Goal: Task Accomplishment & Management: Complete application form

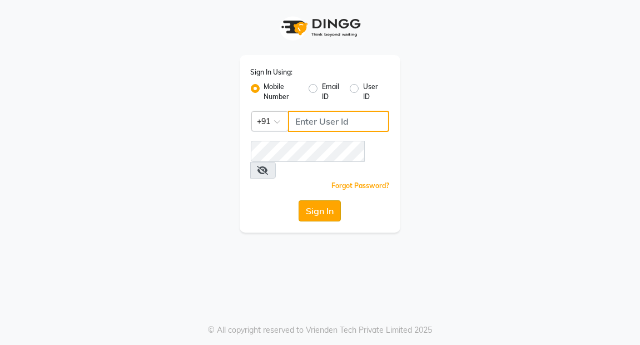
type input "7077710900"
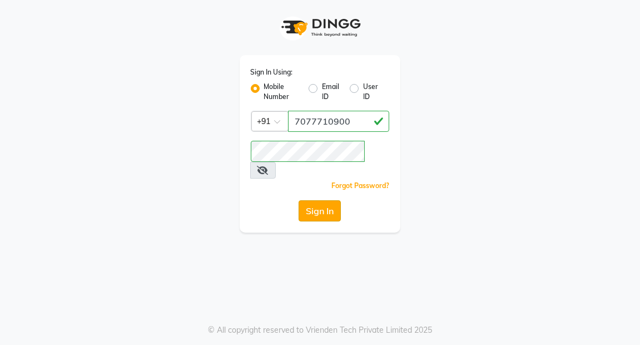
click at [322, 200] on button "Sign In" at bounding box center [320, 210] width 42 height 21
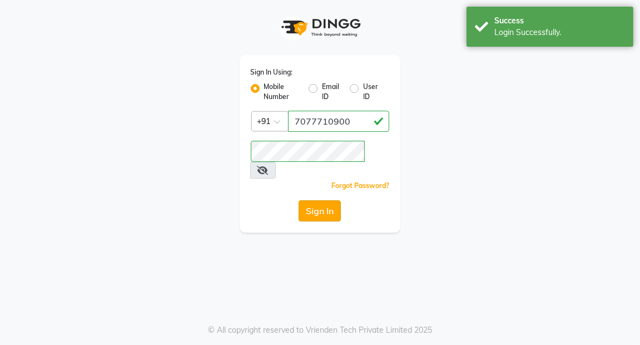
click at [322, 200] on button "Sign In" at bounding box center [320, 210] width 42 height 21
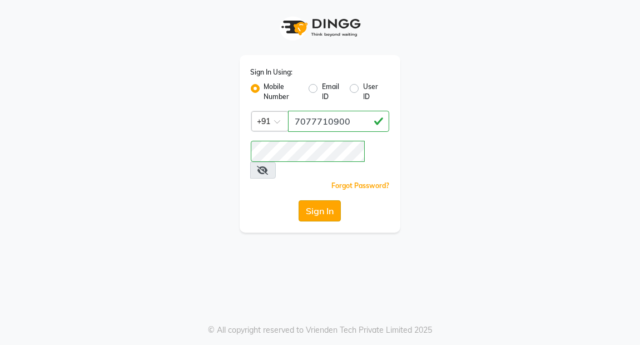
click at [322, 200] on button "Sign In" at bounding box center [320, 210] width 42 height 21
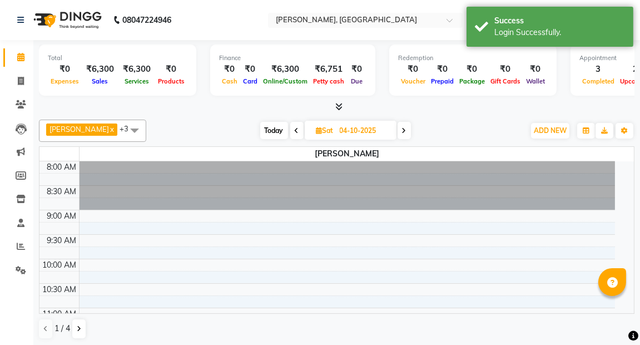
select select "en"
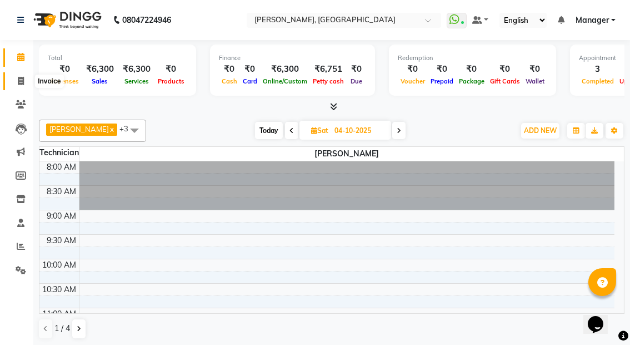
click at [21, 83] on icon at bounding box center [21, 81] width 6 height 8
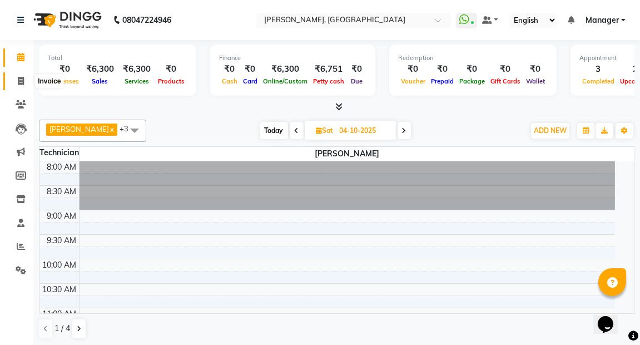
select select "service"
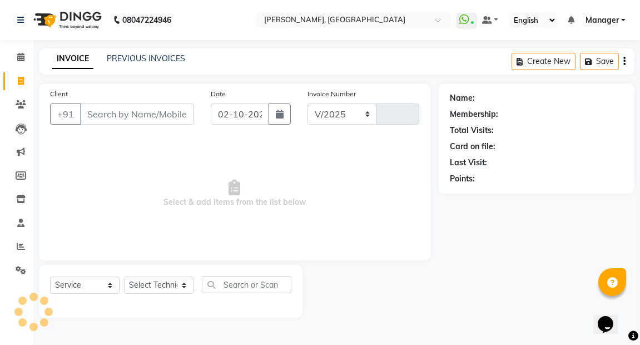
select select "8974"
type input "0027"
click at [130, 113] on input "Client" at bounding box center [137, 113] width 114 height 21
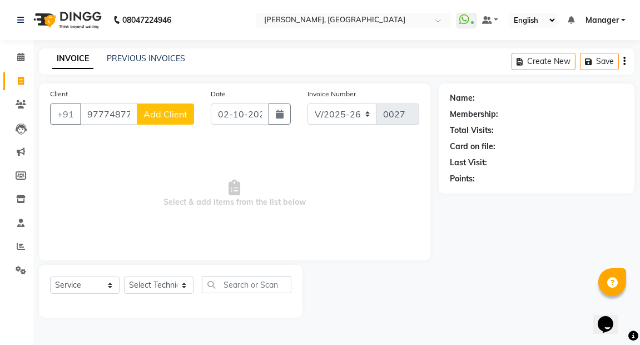
type input "9777487700"
click at [157, 118] on span "Add Client" at bounding box center [165, 113] width 44 height 11
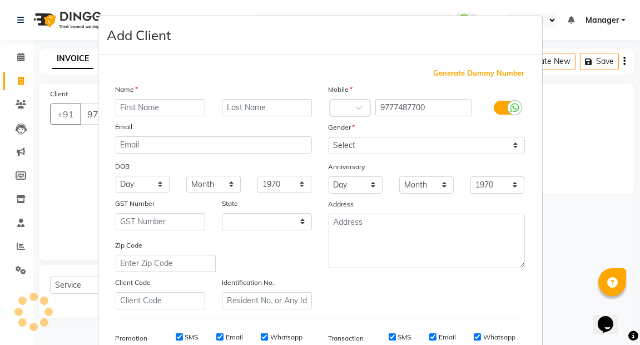
select select "21"
click at [150, 108] on input "text" at bounding box center [161, 107] width 90 height 17
type input "STUTI"
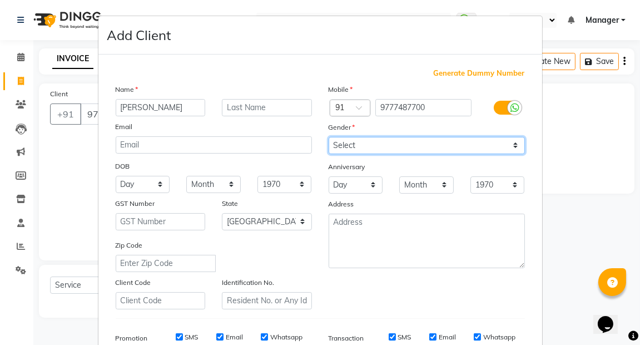
click at [511, 145] on select "Select Male Female Other Prefer Not To Say" at bounding box center [427, 145] width 196 height 17
select select "female"
click at [329, 137] on select "Select Male Female Other Prefer Not To Say" at bounding box center [427, 145] width 196 height 17
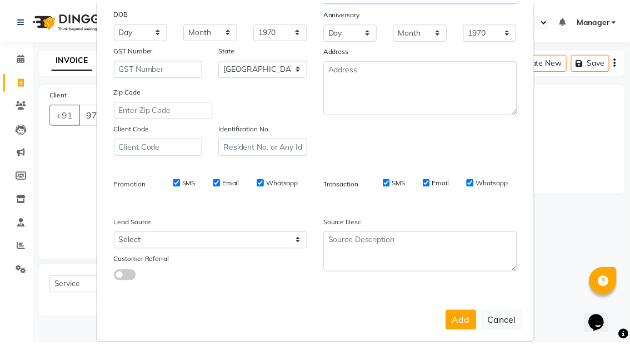
scroll to position [168, 0]
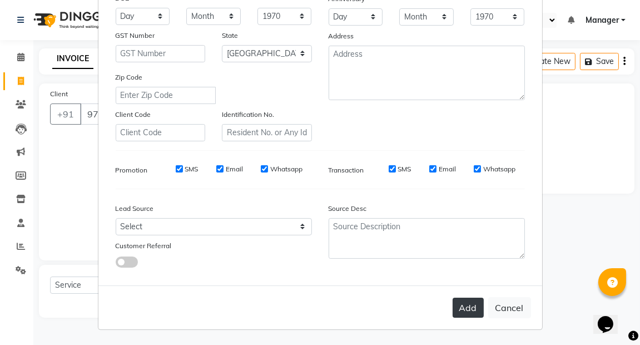
click at [463, 311] on button "Add" at bounding box center [467, 307] width 31 height 20
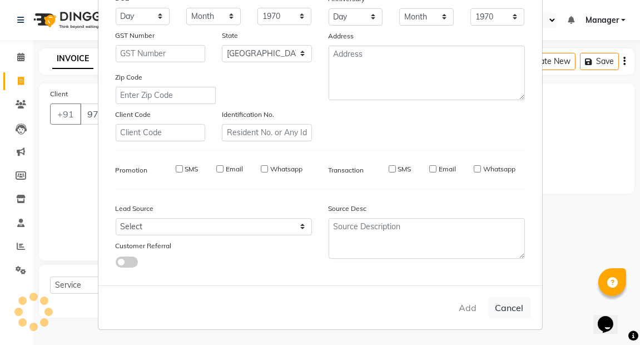
type input "97******00"
select select
select select "null"
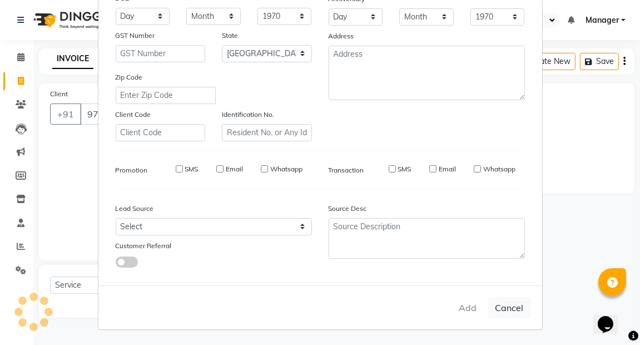
select select
checkbox input "false"
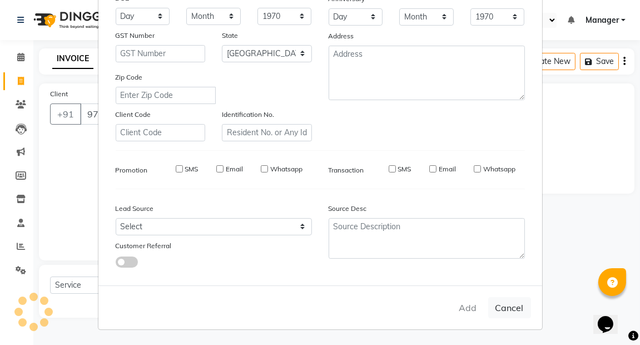
checkbox input "false"
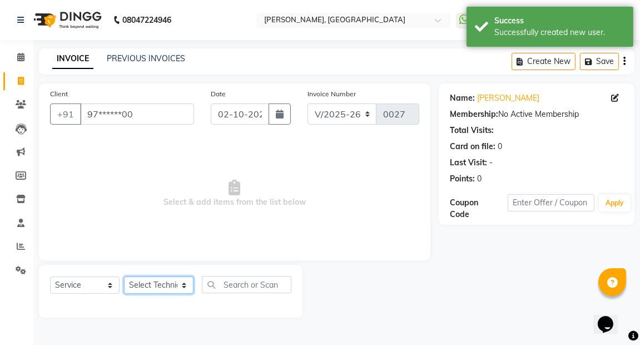
click at [184, 288] on select "Select Technician Amrik Kaur kaptan Manager Rupali Behera" at bounding box center [158, 284] width 69 height 17
select select "92419"
click at [124, 276] on select "Select Technician Amrik Kaur kaptan Manager Rupali Behera" at bounding box center [158, 284] width 69 height 17
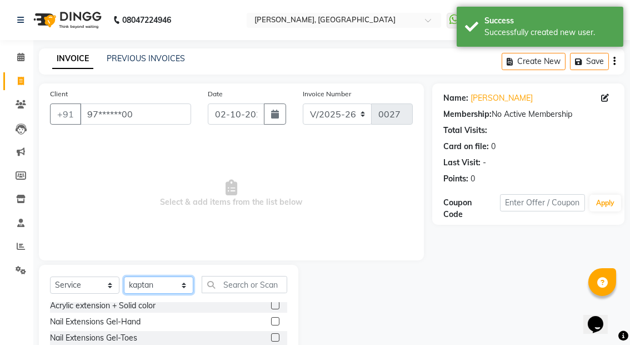
scroll to position [0, 0]
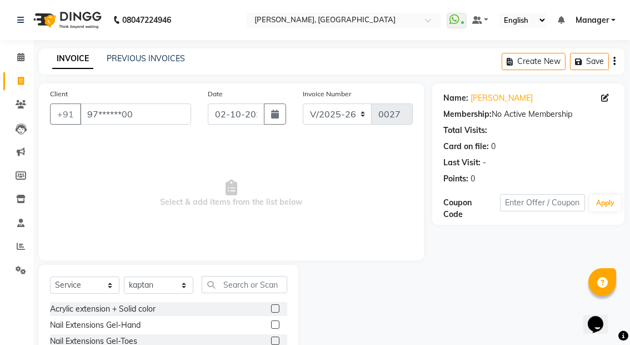
click at [271, 309] on label at bounding box center [275, 308] width 8 height 8
click at [271, 309] on input "checkbox" at bounding box center [274, 308] width 7 height 7
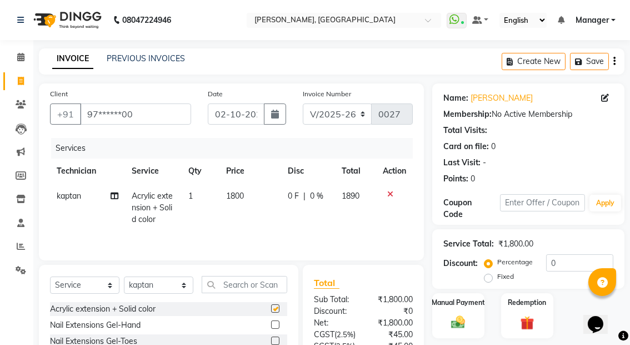
checkbox input "false"
click at [231, 284] on input "text" at bounding box center [245, 284] width 86 height 17
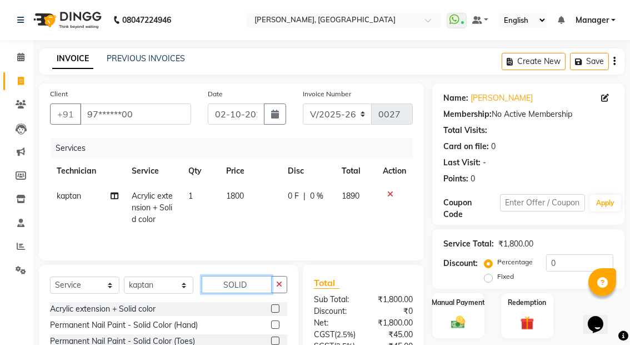
type input "SOLID"
click at [275, 325] on label at bounding box center [275, 324] width 8 height 8
click at [275, 325] on input "checkbox" at bounding box center [274, 324] width 7 height 7
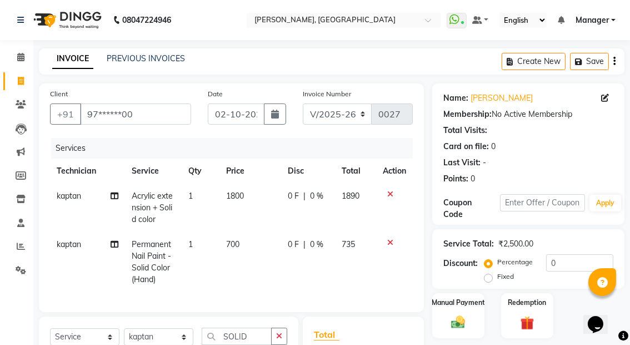
checkbox input "false"
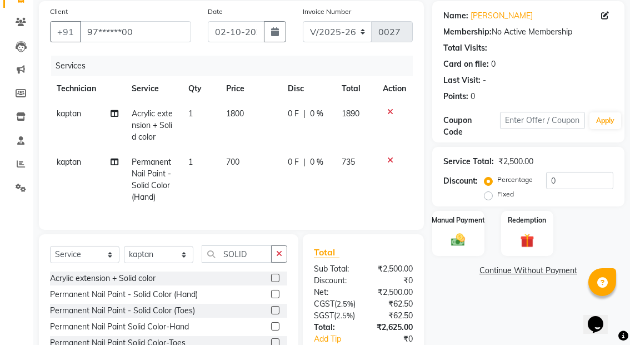
scroll to position [84, 0]
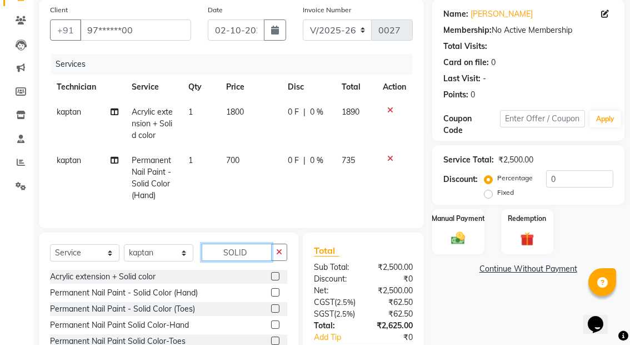
click at [253, 258] on input "SOLID" at bounding box center [237, 251] width 70 height 17
type input "S"
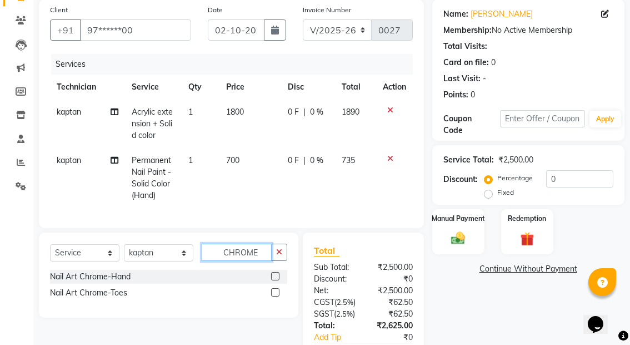
type input "CHROME"
click at [274, 280] on label at bounding box center [275, 276] width 8 height 8
click at [274, 280] on input "checkbox" at bounding box center [274, 276] width 7 height 7
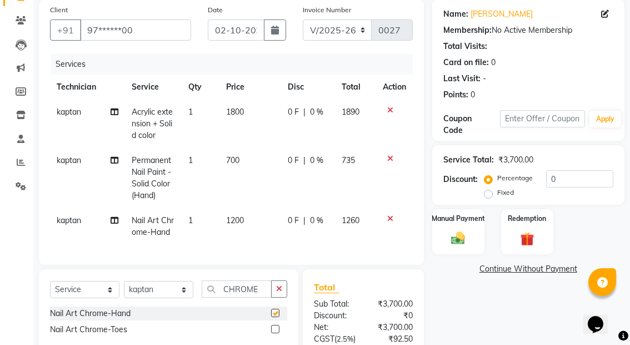
checkbox input "false"
click at [564, 179] on input "0" at bounding box center [579, 178] width 67 height 17
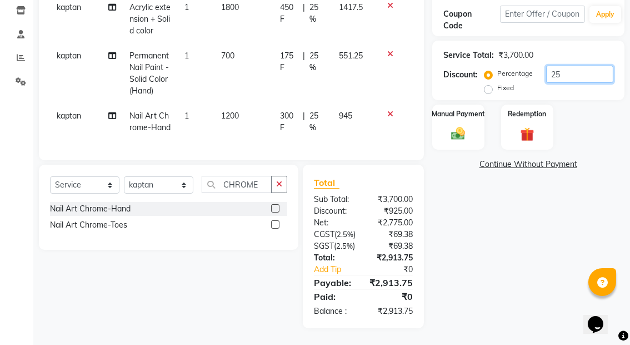
scroll to position [201, 0]
type input "25"
click at [260, 188] on input "CHROME" at bounding box center [237, 184] width 70 height 17
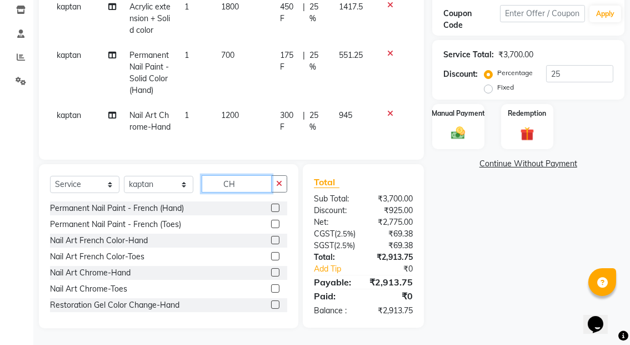
type input "C"
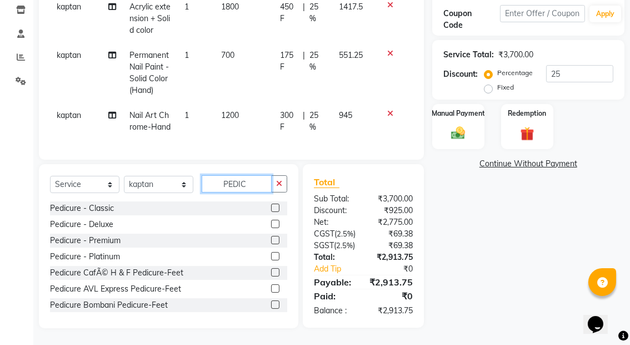
type input "PEDIC"
click at [271, 212] on label at bounding box center [275, 207] width 8 height 8
click at [271, 212] on input "checkbox" at bounding box center [274, 208] width 7 height 7
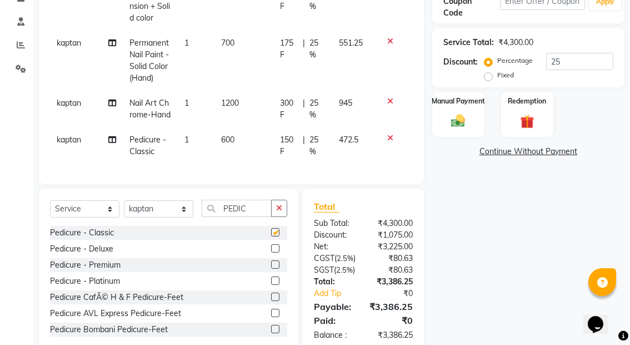
checkbox input "false"
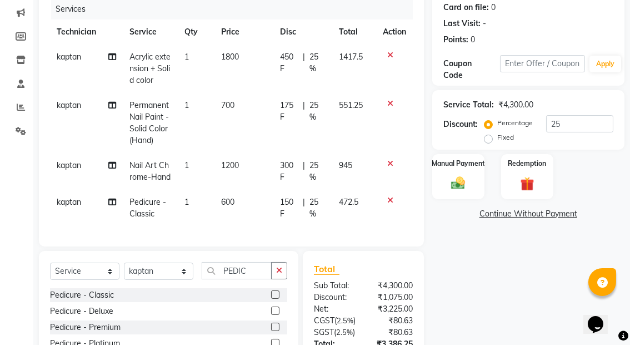
scroll to position [138, 0]
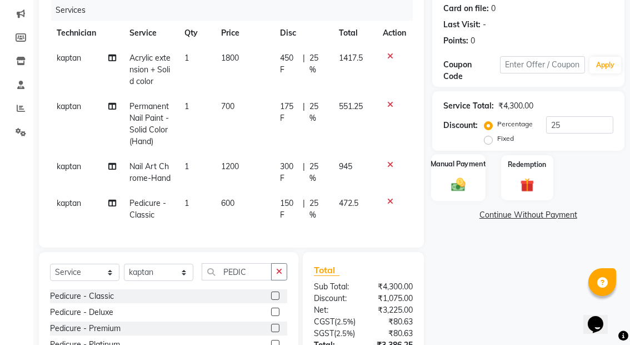
click at [460, 165] on label "Manual Payment" at bounding box center [459, 163] width 56 height 11
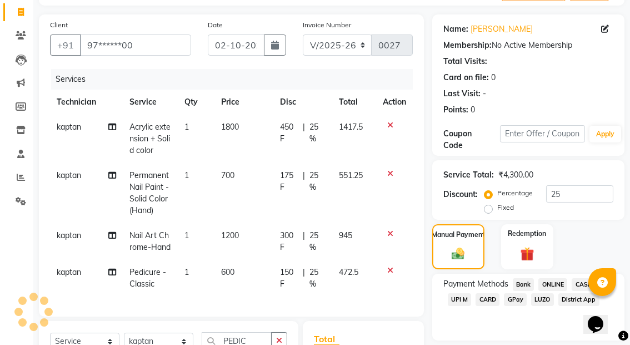
scroll to position [70, 0]
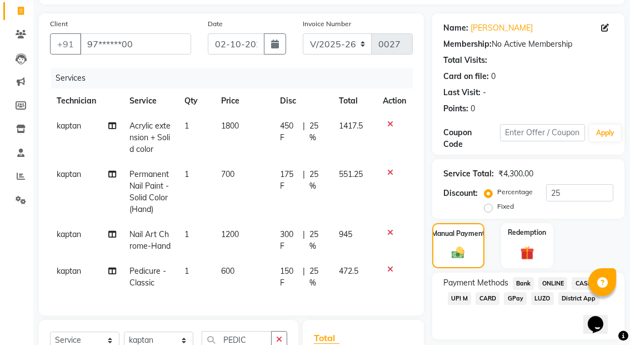
click at [151, 139] on span "Acrylic extension + Solid color" at bounding box center [150, 137] width 41 height 33
select select "92419"
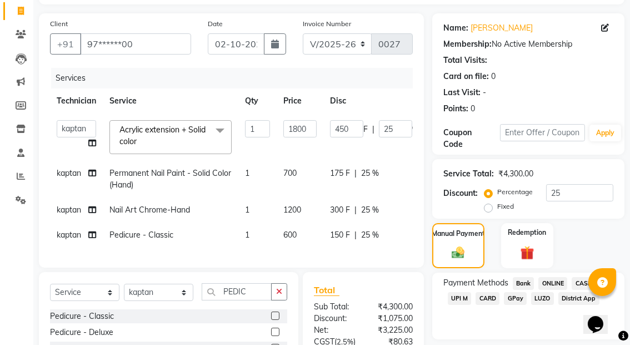
click at [221, 126] on span at bounding box center [220, 130] width 22 height 21
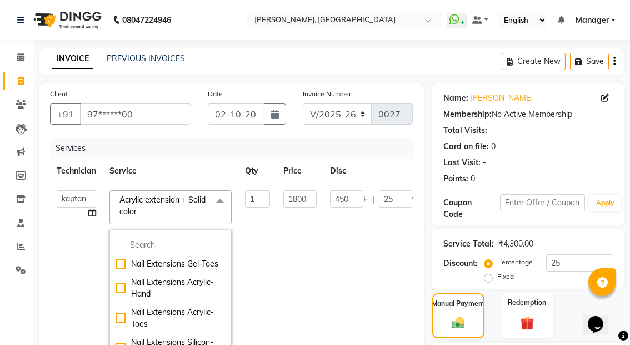
scroll to position [52, 0]
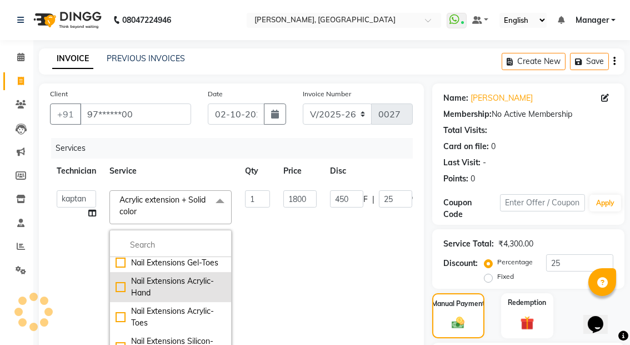
click at [160, 299] on div "Nail Extensions Acrylic-Hand" at bounding box center [171, 286] width 110 height 23
checkbox input "false"
checkbox input "true"
type input "1100"
type input "275"
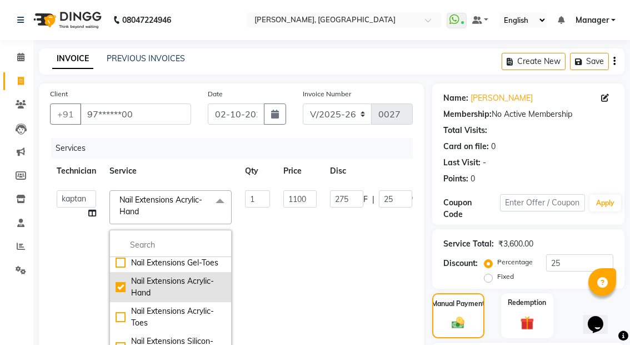
click at [125, 299] on div "Nail Extensions Acrylic-Hand" at bounding box center [171, 286] width 110 height 23
checkbox input "false"
type input "0"
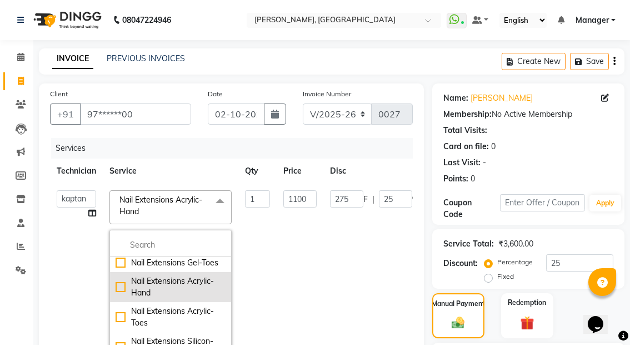
type input "0"
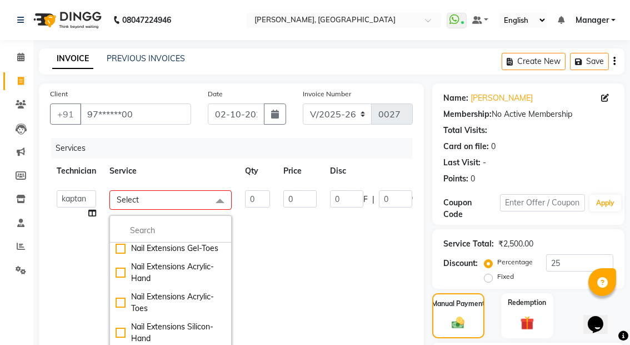
click at [221, 202] on span at bounding box center [220, 200] width 22 height 21
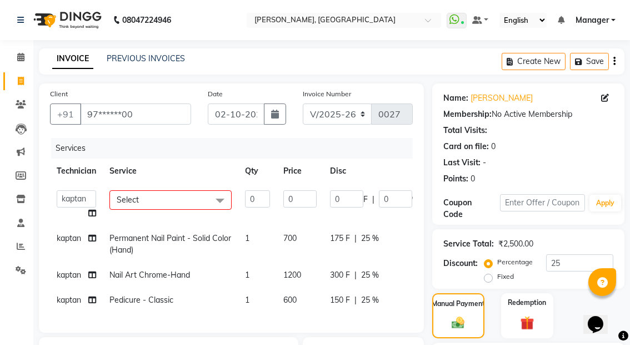
click at [221, 202] on span at bounding box center [220, 200] width 22 height 21
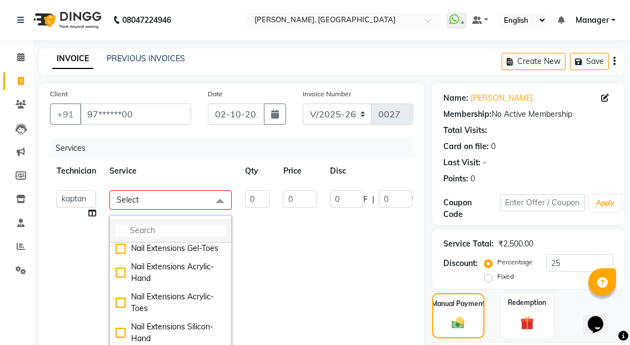
click at [188, 232] on input "multiselect-search" at bounding box center [171, 231] width 110 height 12
click at [140, 230] on input "multiselect-search" at bounding box center [171, 231] width 110 height 12
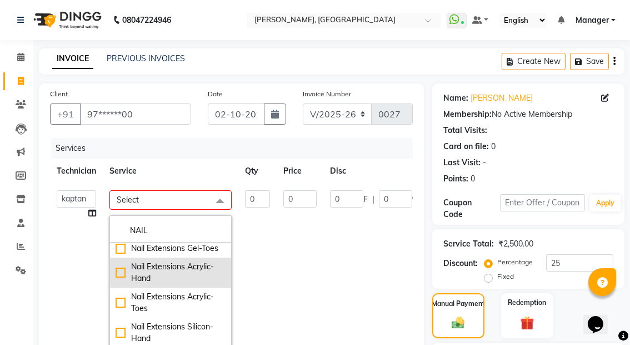
type input "NAIL"
click at [119, 284] on div "Nail Extensions Acrylic-Hand" at bounding box center [171, 272] width 110 height 23
checkbox input "true"
type input "1"
type input "1100"
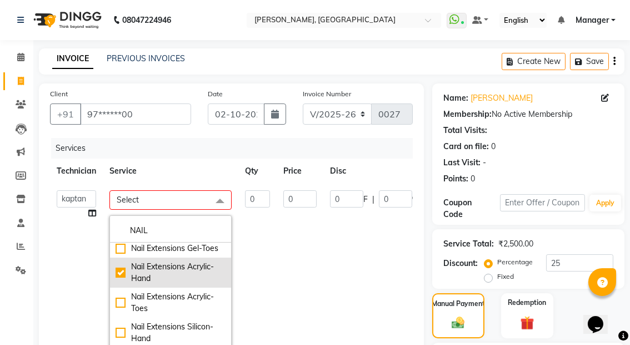
type input "275"
type input "25"
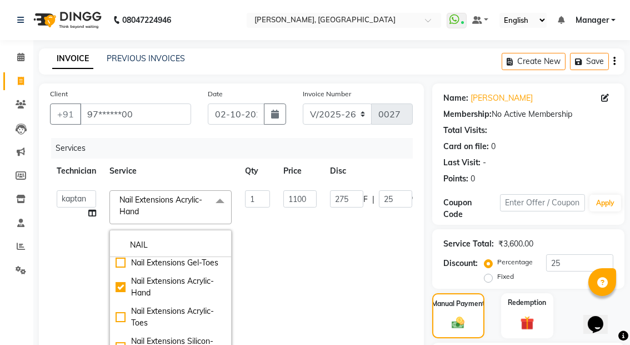
click at [294, 275] on td "1100" at bounding box center [300, 278] width 47 height 190
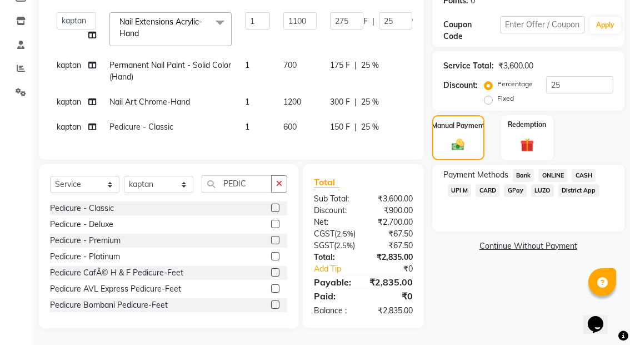
scroll to position [209, 0]
click at [250, 175] on input "PEDIC" at bounding box center [237, 183] width 70 height 17
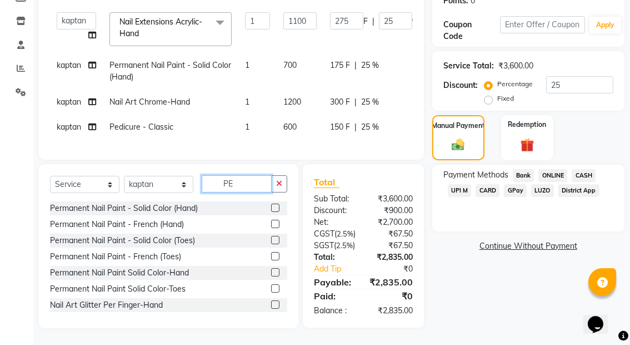
type input "P"
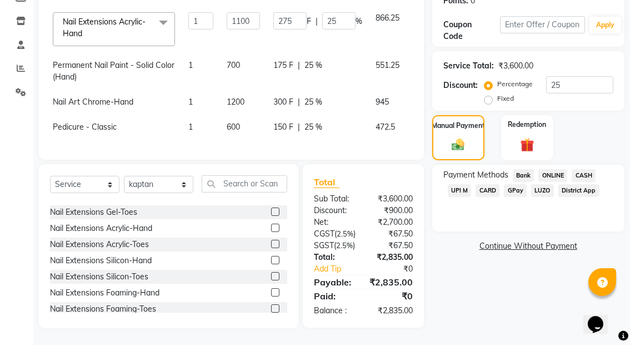
click at [458, 184] on span "UPI M" at bounding box center [460, 190] width 24 height 13
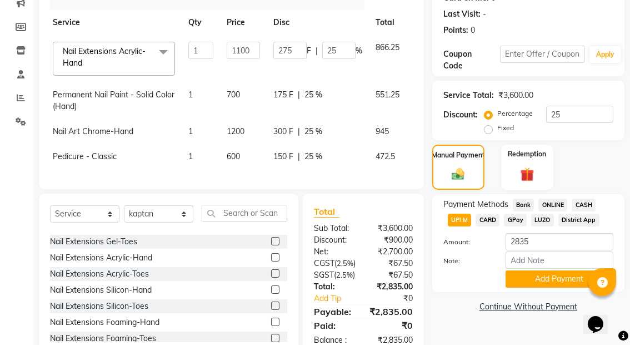
scroll to position [145, 0]
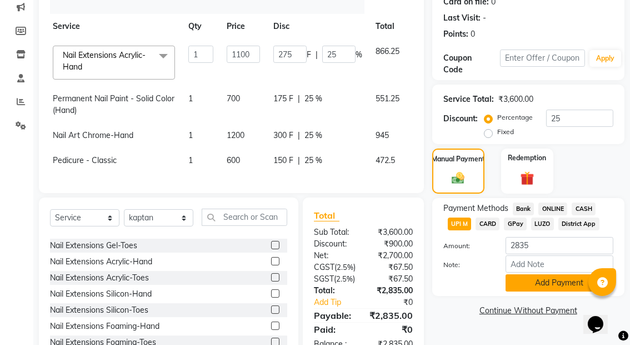
click at [551, 280] on button "Add Payment" at bounding box center [560, 282] width 108 height 17
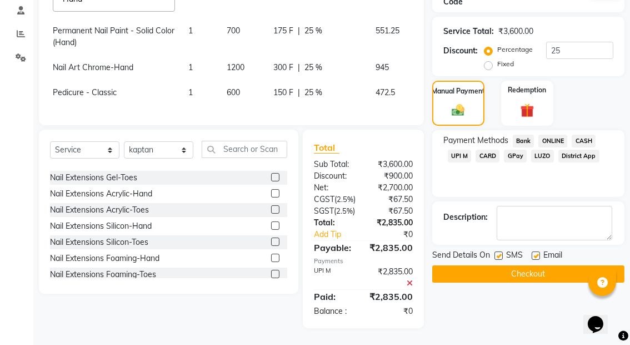
scroll to position [244, 0]
click at [538, 265] on button "Checkout" at bounding box center [528, 273] width 192 height 17
